Goal: Task Accomplishment & Management: Use online tool/utility

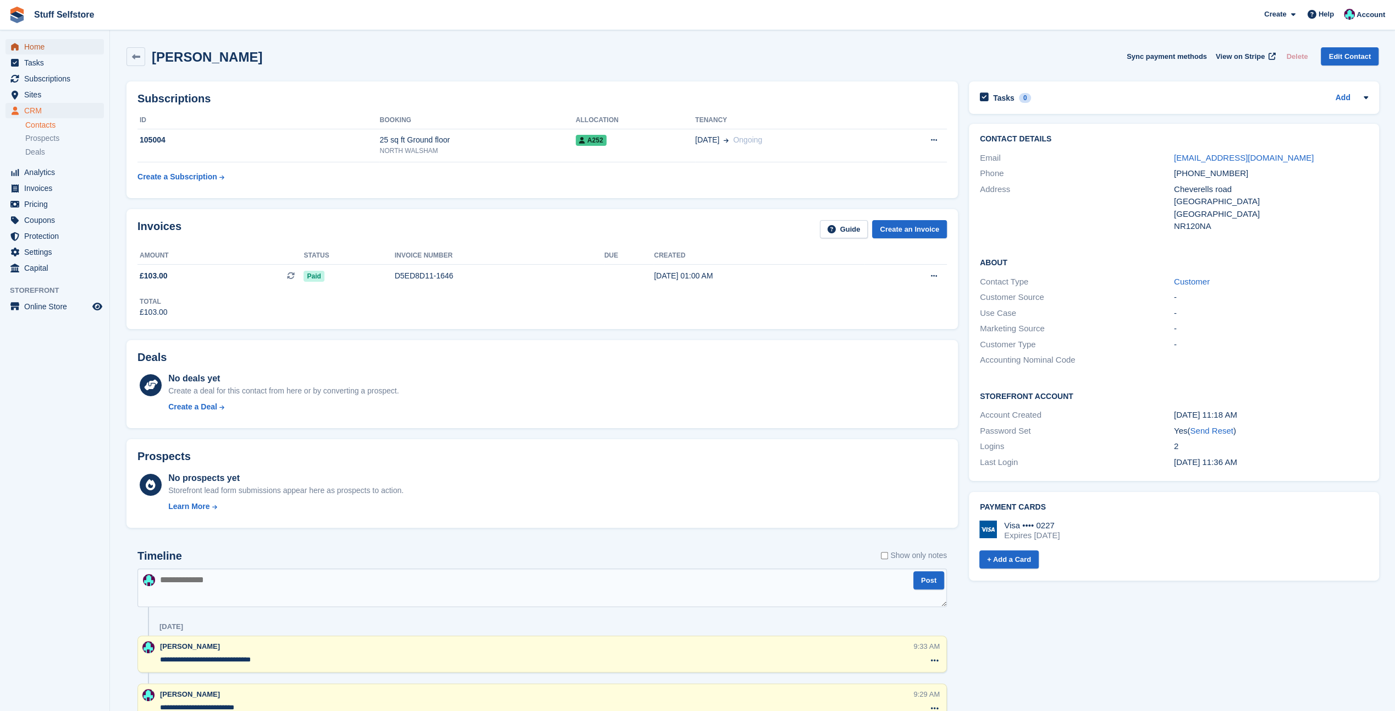
click at [28, 42] on span "Home" at bounding box center [57, 46] width 66 height 15
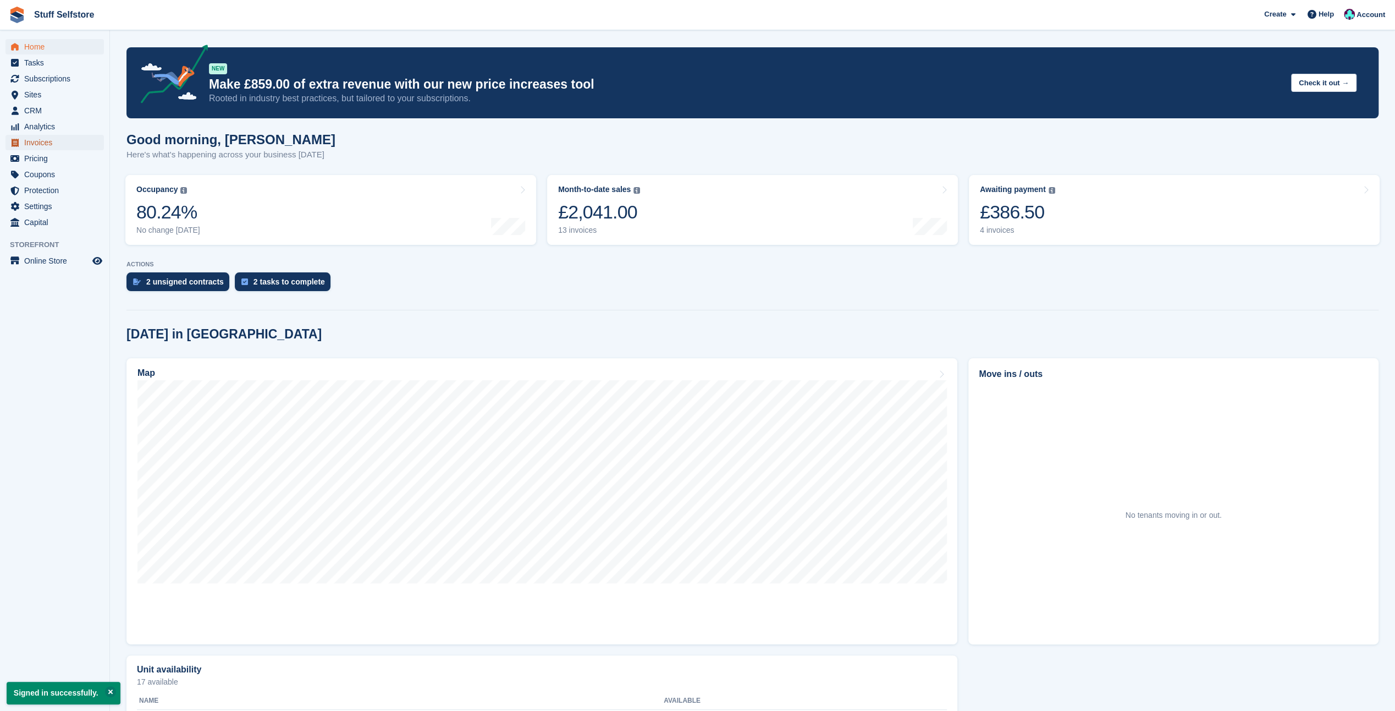
click at [41, 143] on span "Invoices" at bounding box center [57, 142] width 66 height 15
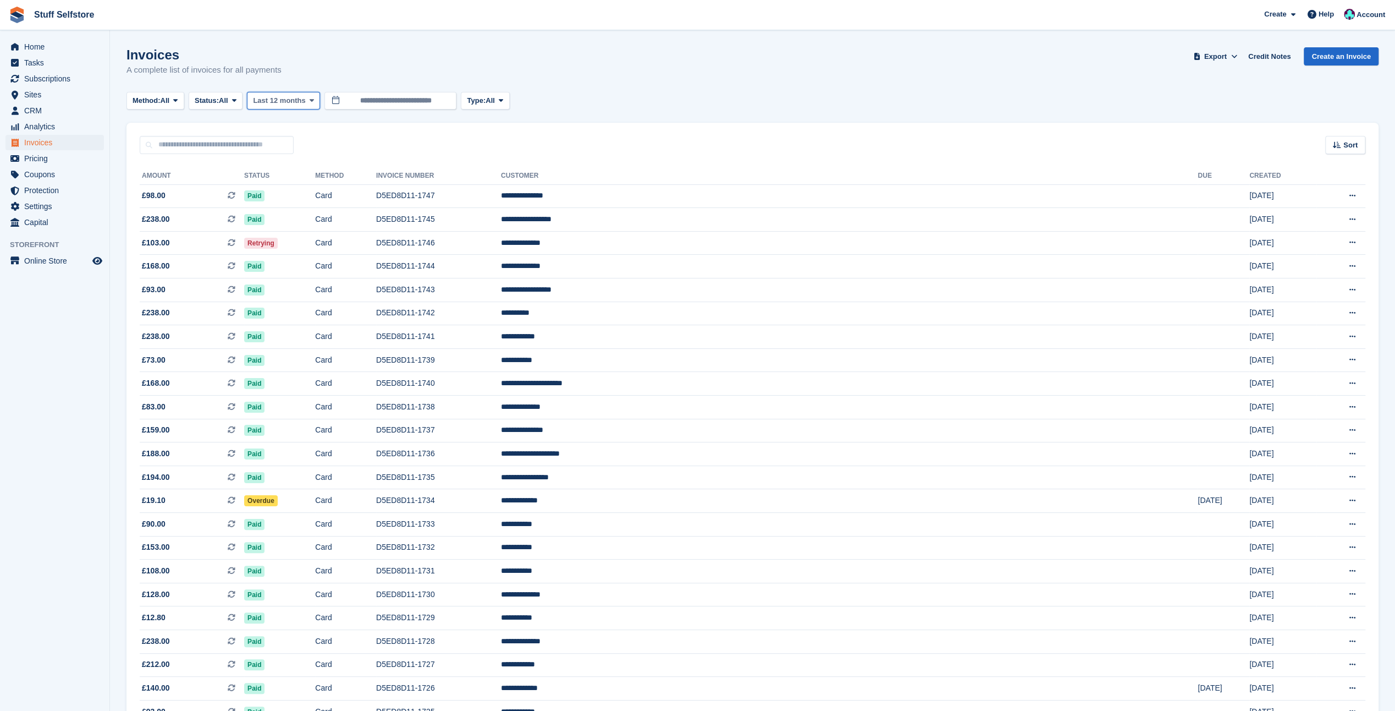
click at [282, 101] on span "Last 12 months" at bounding box center [279, 100] width 52 height 11
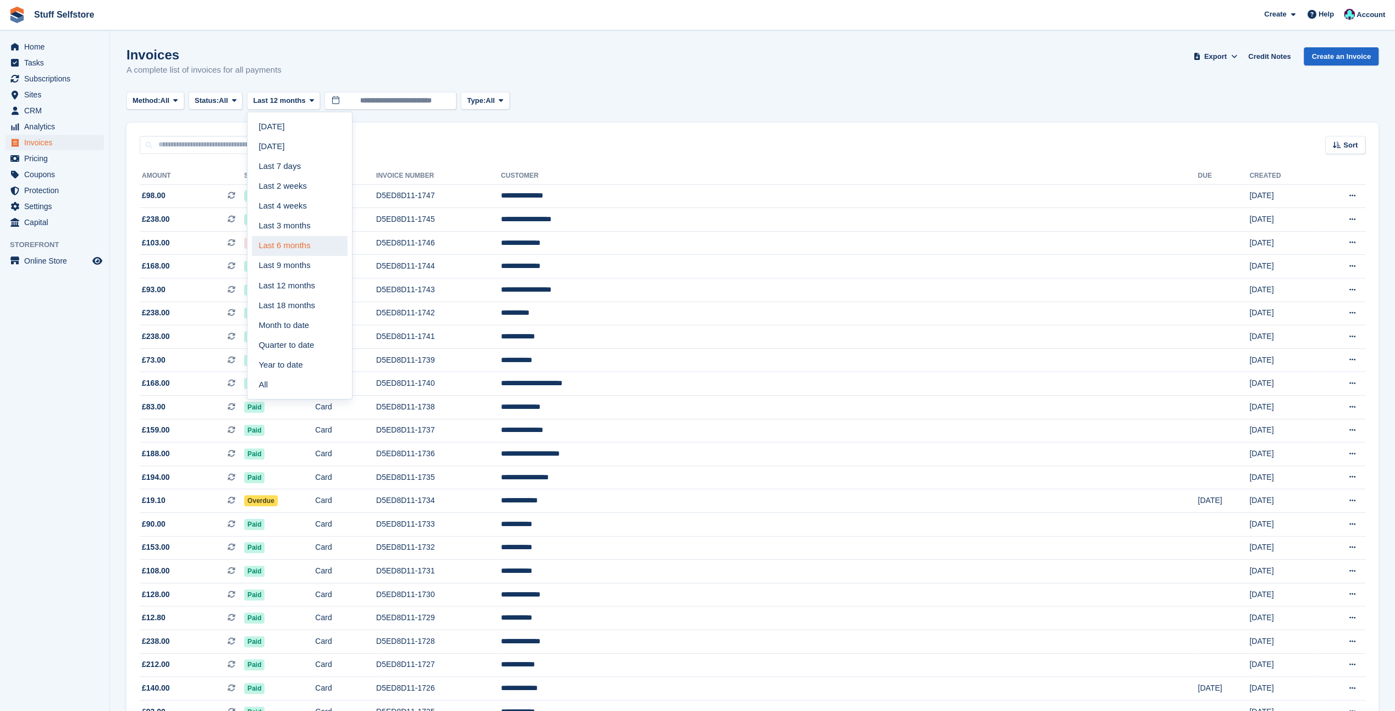
click at [294, 246] on link "Last 6 months" at bounding box center [300, 246] width 96 height 20
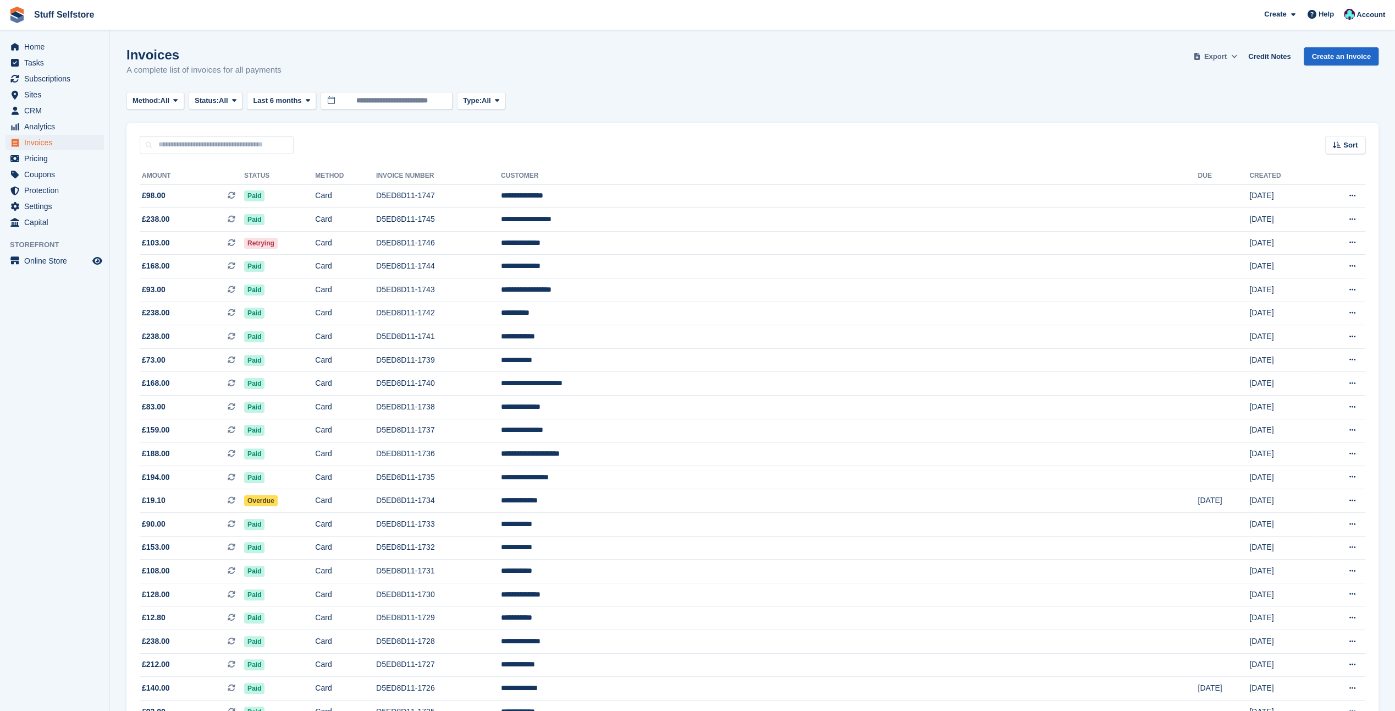
click at [1227, 54] on span "Export" at bounding box center [1216, 56] width 23 height 11
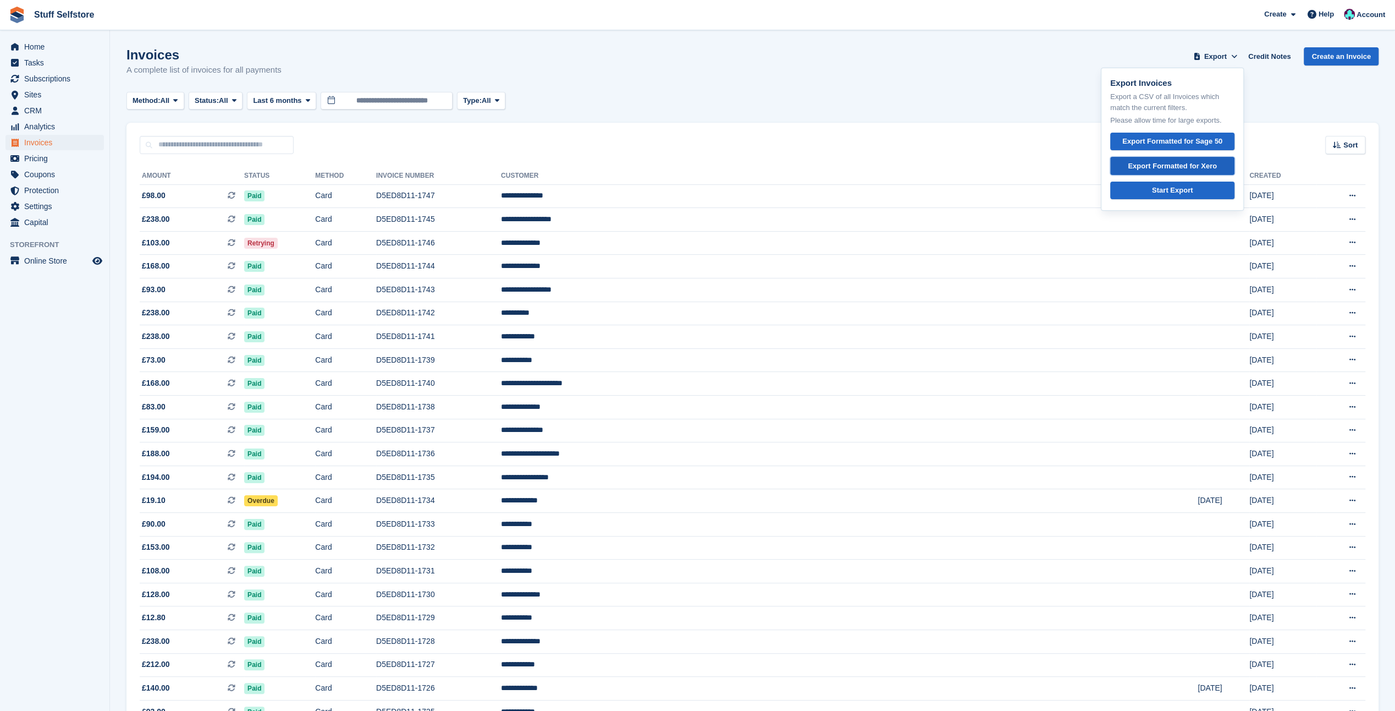
click at [1186, 166] on div "Export Formatted for Xero" at bounding box center [1172, 166] width 89 height 11
